Goal: Task Accomplishment & Management: Manage account settings

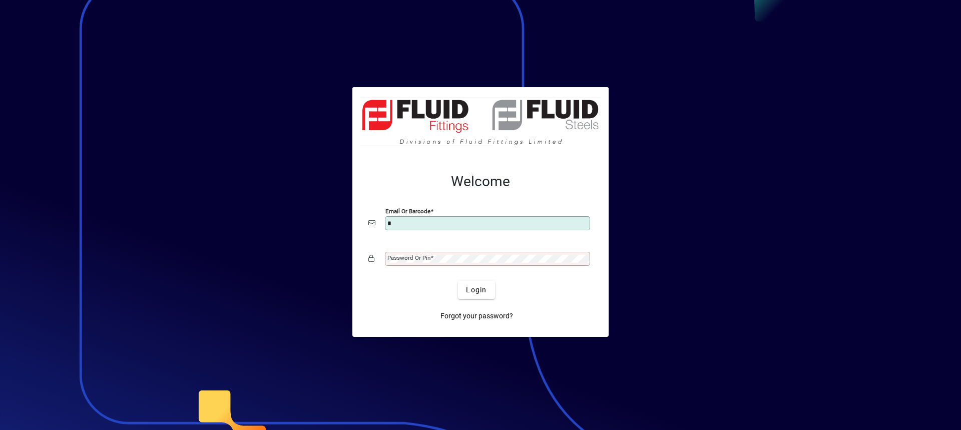
type input "**********"
click at [441, 254] on div "Password or Pin" at bounding box center [487, 259] width 205 height 14
click at [458, 281] on button "Login" at bounding box center [476, 290] width 37 height 18
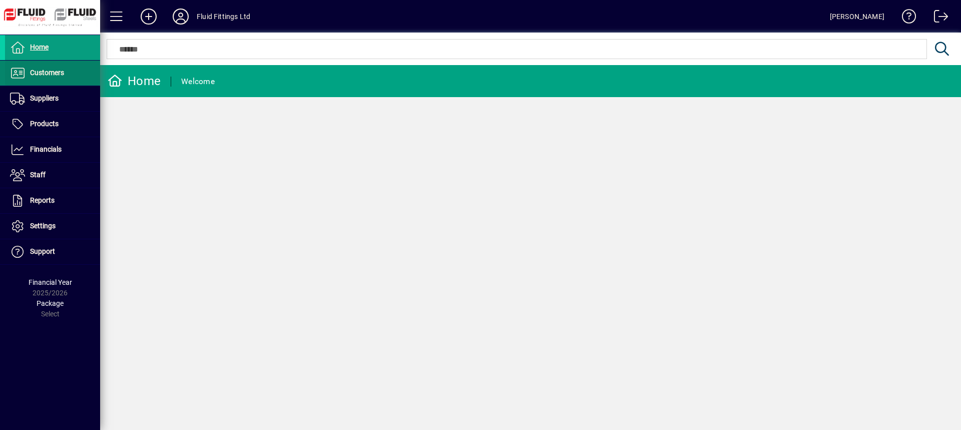
click at [26, 76] on span "Customers" at bounding box center [34, 73] width 59 height 12
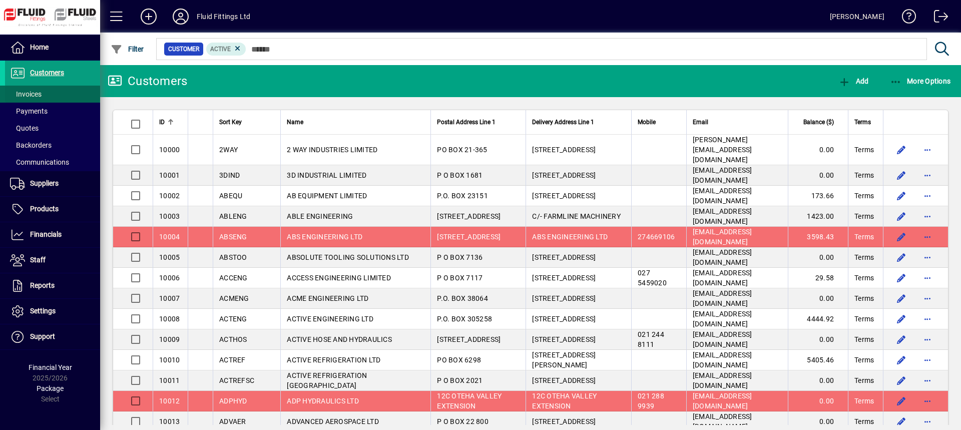
click at [31, 92] on span "Invoices" at bounding box center [26, 94] width 32 height 8
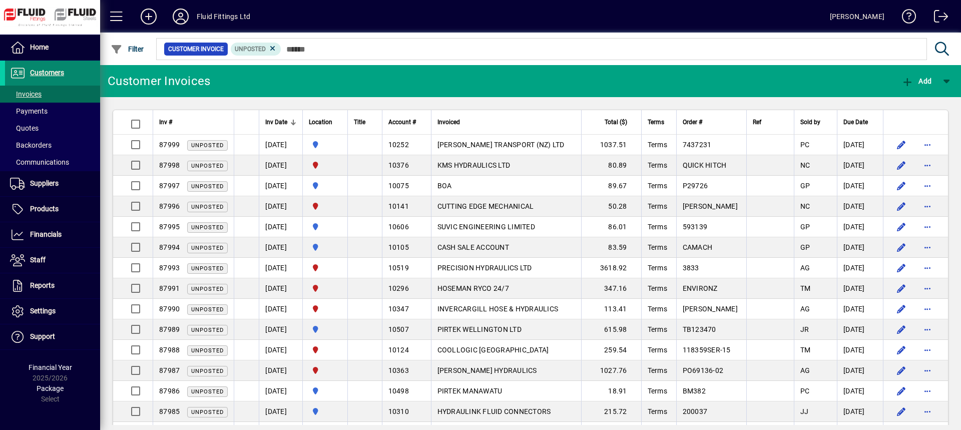
click at [46, 71] on span "Customers" at bounding box center [47, 73] width 34 height 8
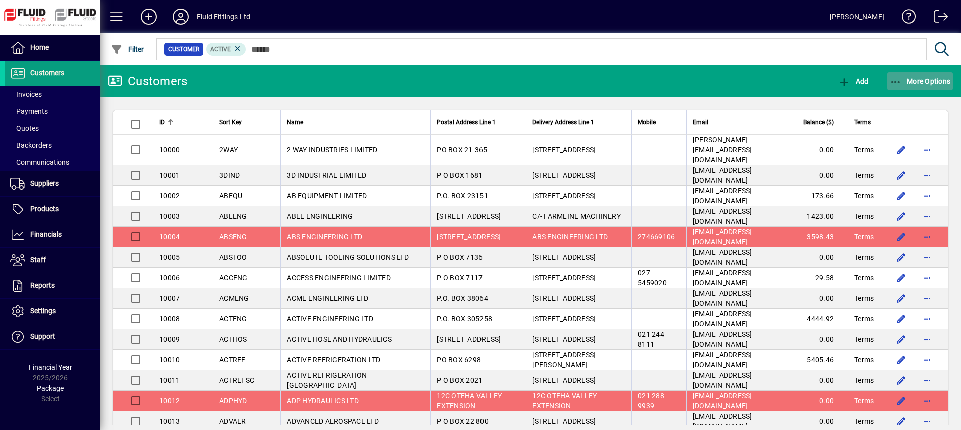
click at [931, 71] on span "button" at bounding box center [920, 81] width 66 height 24
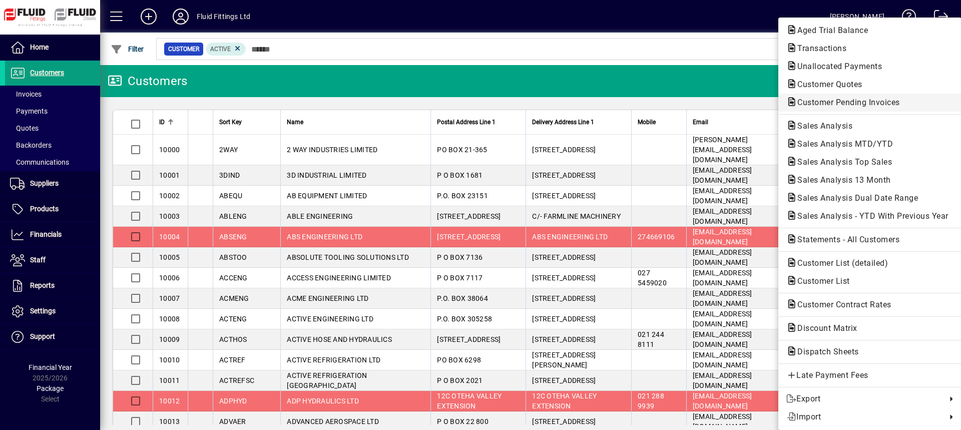
click at [846, 104] on span "Customer Pending Invoices" at bounding box center [845, 103] width 119 height 10
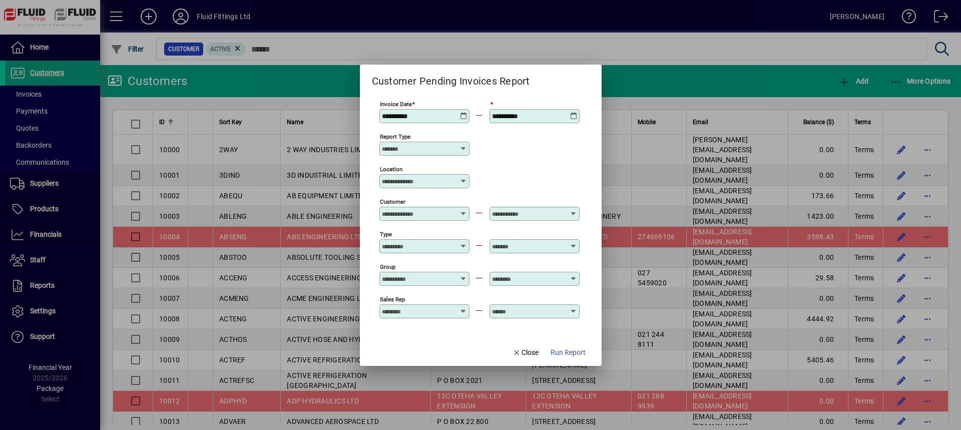
click at [563, 349] on span "Run Report" at bounding box center [567, 352] width 35 height 11
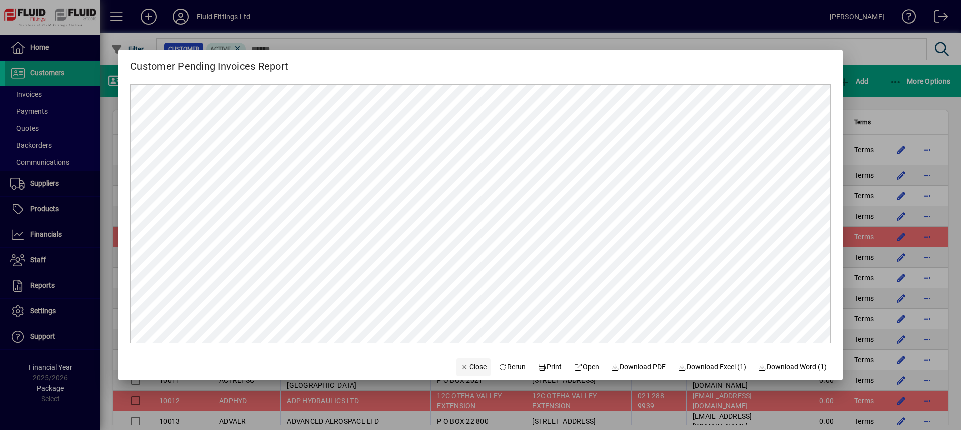
click at [474, 371] on span "Close" at bounding box center [473, 367] width 26 height 11
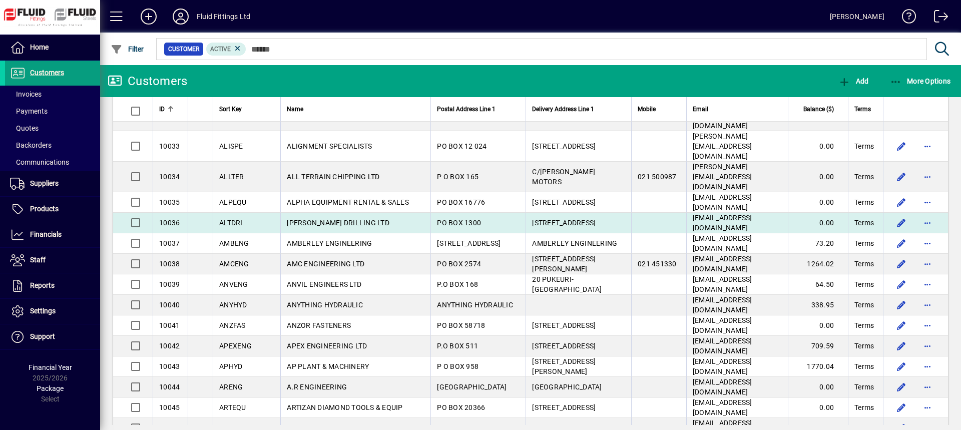
scroll to position [600, 0]
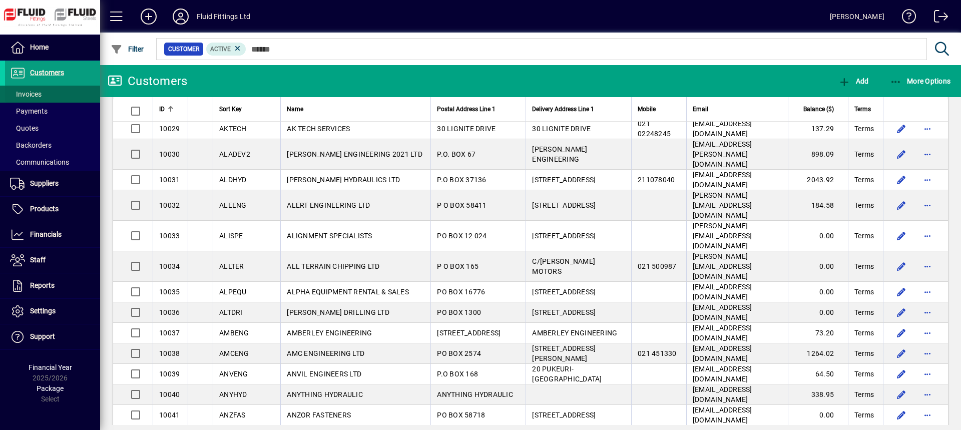
click at [42, 96] on span at bounding box center [52, 94] width 95 height 24
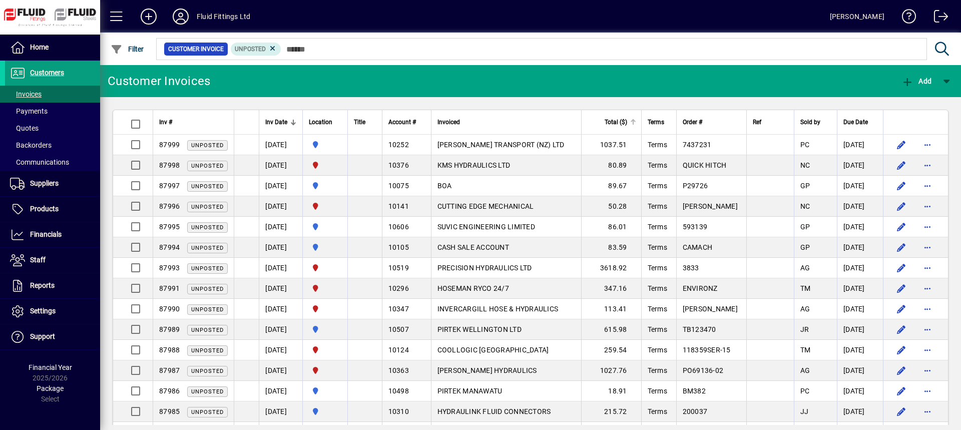
click at [627, 122] on span "Total ($)" at bounding box center [615, 122] width 23 height 11
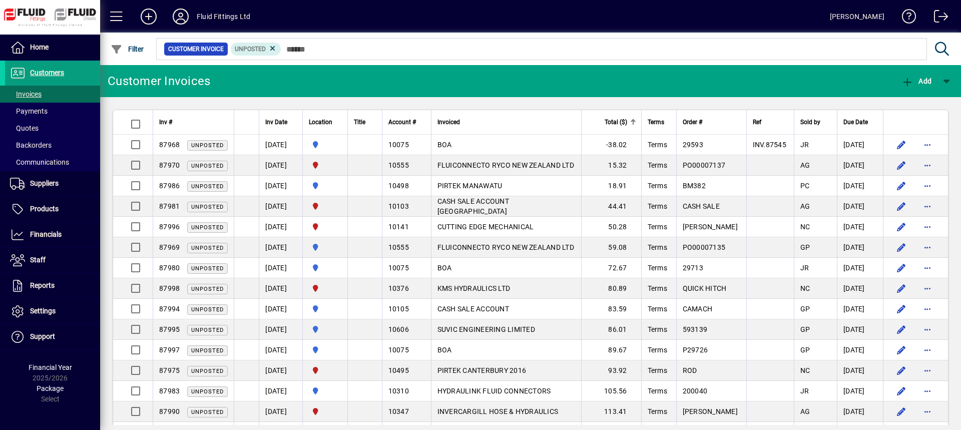
click at [627, 122] on span "Total ($)" at bounding box center [615, 122] width 23 height 11
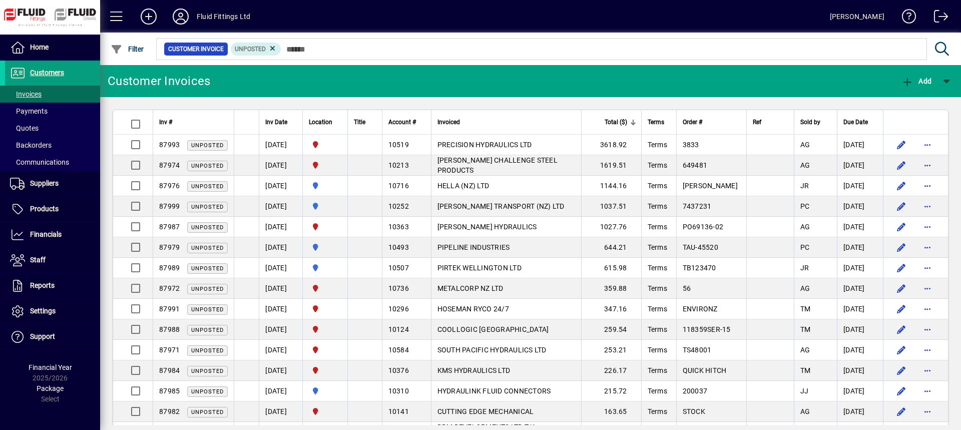
click at [180, 119] on div "Inv #" at bounding box center [193, 122] width 69 height 11
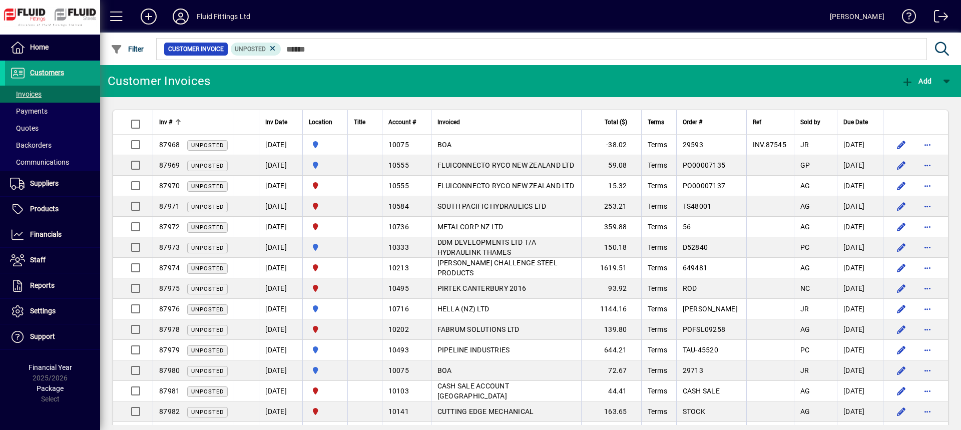
click at [180, 118] on div "Inv #" at bounding box center [193, 122] width 69 height 11
